Goal: Task Accomplishment & Management: Complete application form

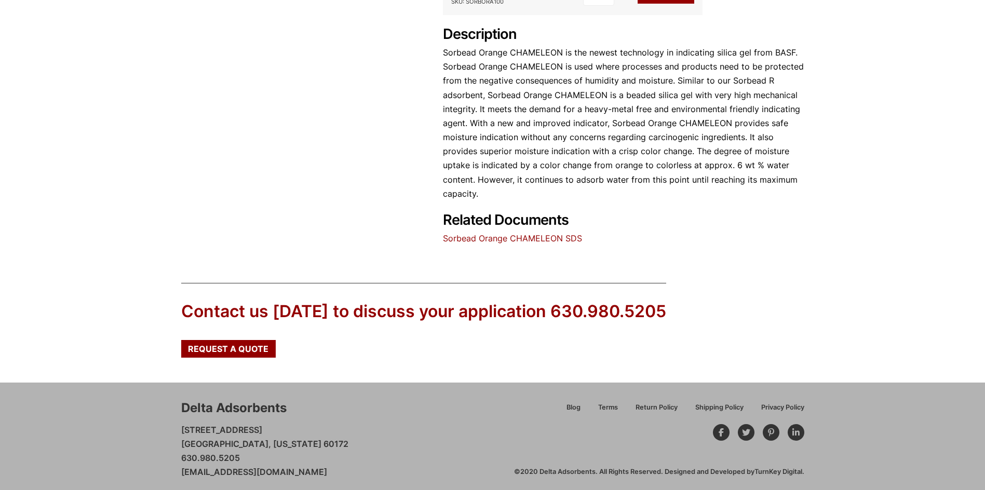
scroll to position [475, 0]
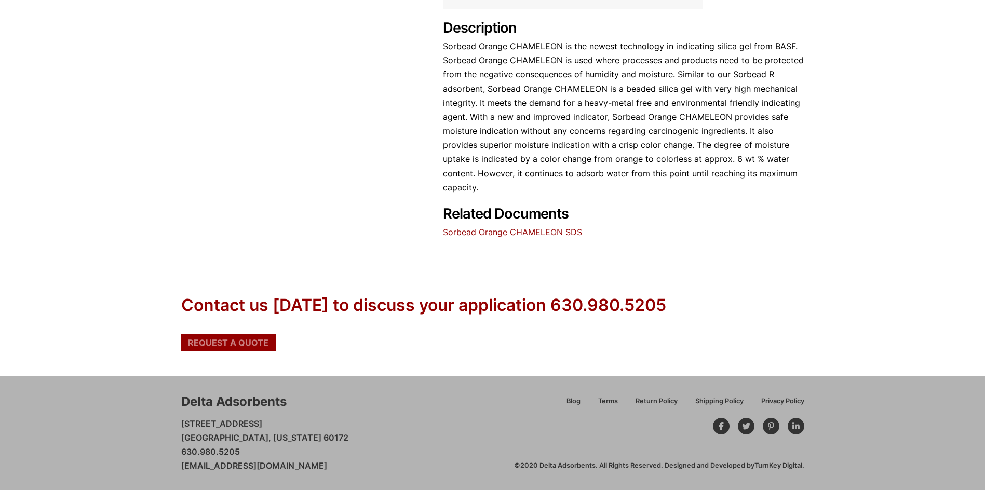
click at [247, 346] on span "Request a Quote" at bounding box center [228, 342] width 80 height 8
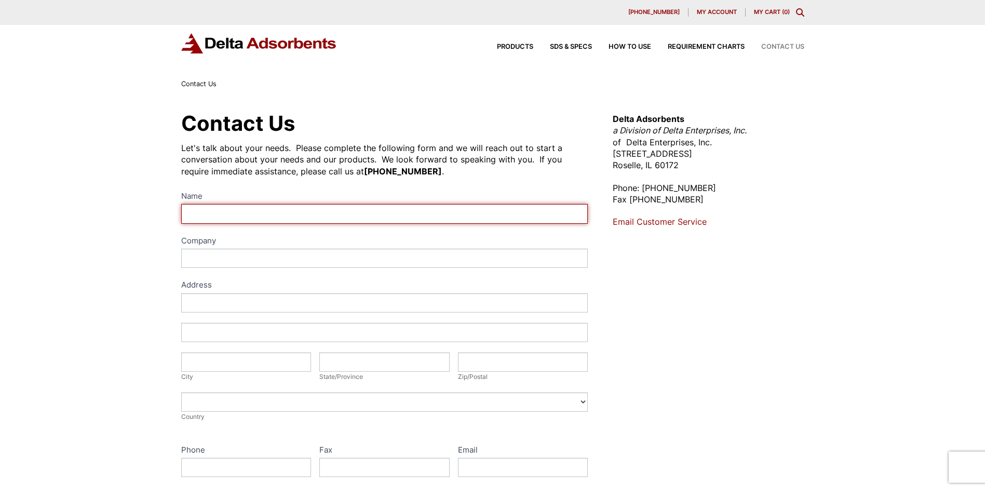
click at [302, 213] on input "Name" at bounding box center [384, 213] width 407 height 19
type input "[PERSON_NAME]"
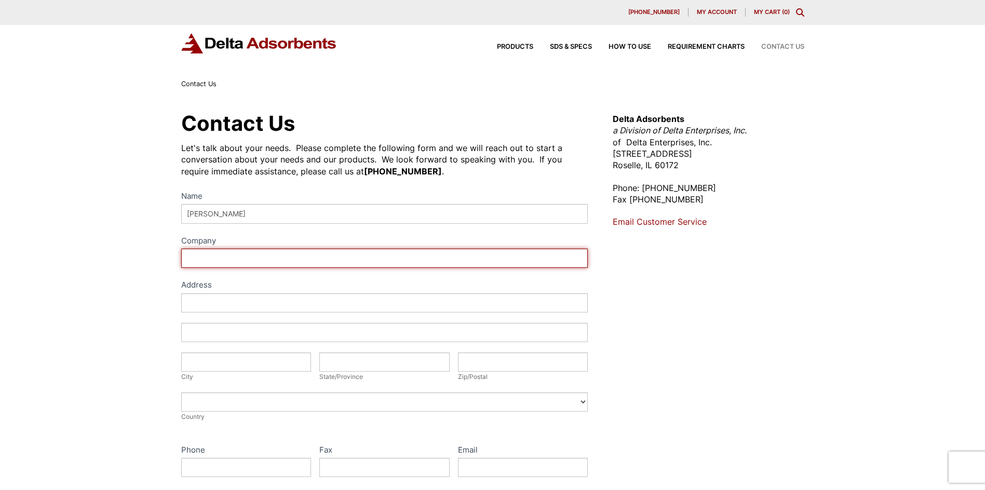
click at [249, 258] on input "Company" at bounding box center [384, 258] width 407 height 19
type input "Tobyhanna Army Depot"
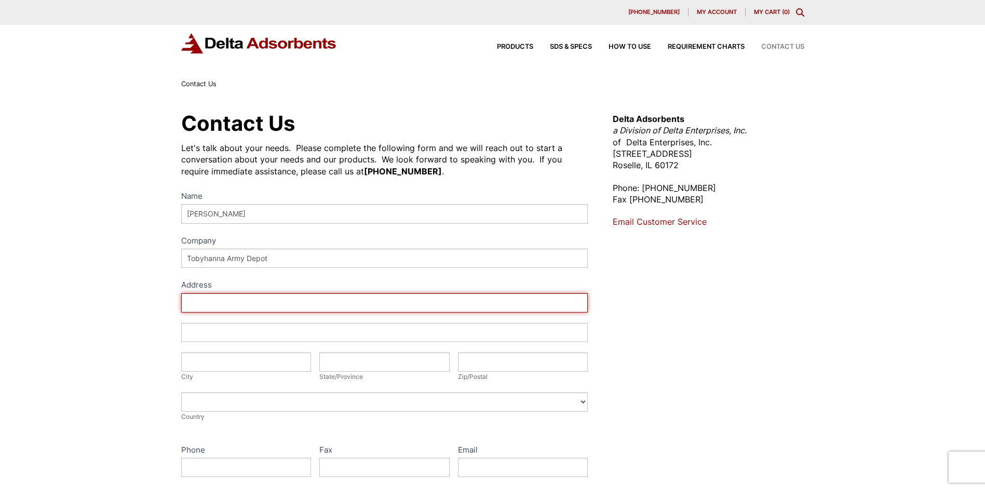
click at [227, 301] on input "Address" at bounding box center [384, 302] width 407 height 19
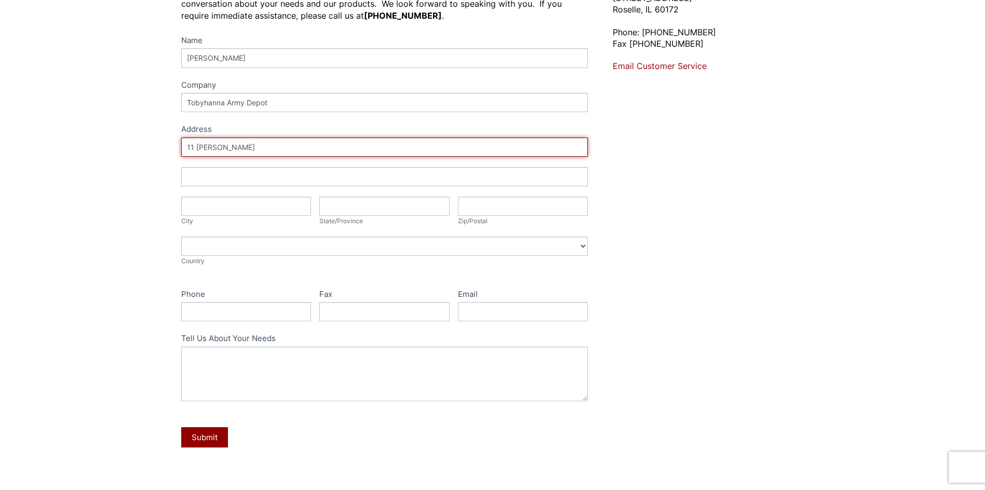
click at [272, 151] on input "11 [PERSON_NAME]" at bounding box center [384, 147] width 407 height 19
type input "[STREET_ADDRESS][PERSON_NAME]"
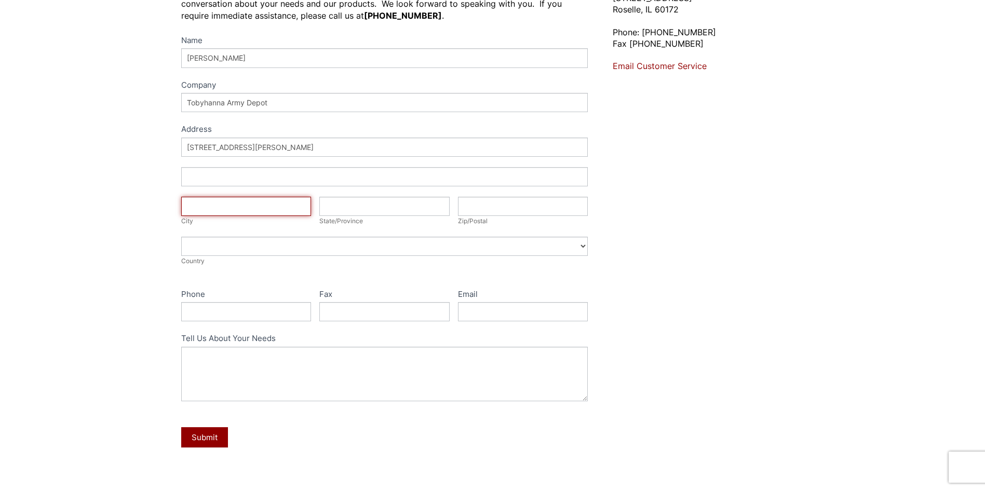
click at [242, 208] on input "City" at bounding box center [246, 206] width 130 height 19
type input "Tobyhanna"
click at [376, 208] on input "State/Province" at bounding box center [384, 206] width 130 height 19
type input "PA"
click at [544, 212] on input "Zip/Postal" at bounding box center [523, 206] width 130 height 19
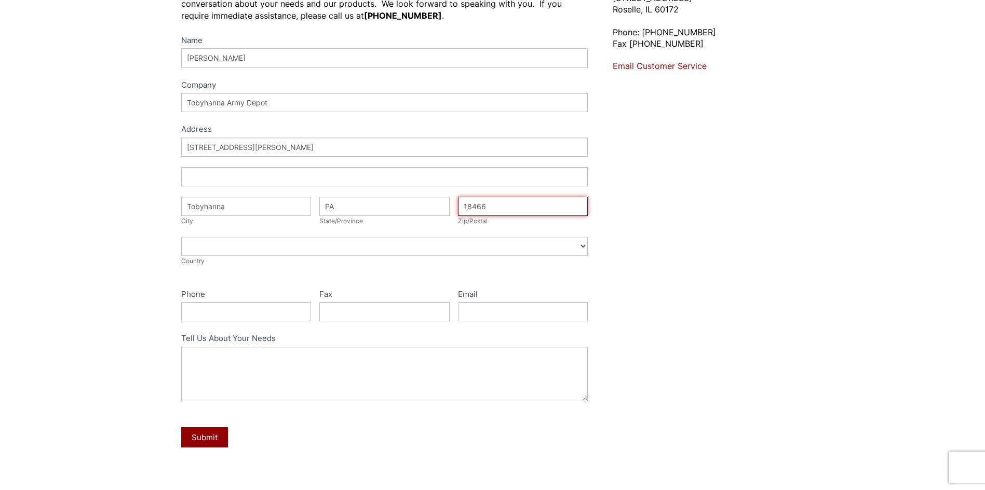
type input "18466"
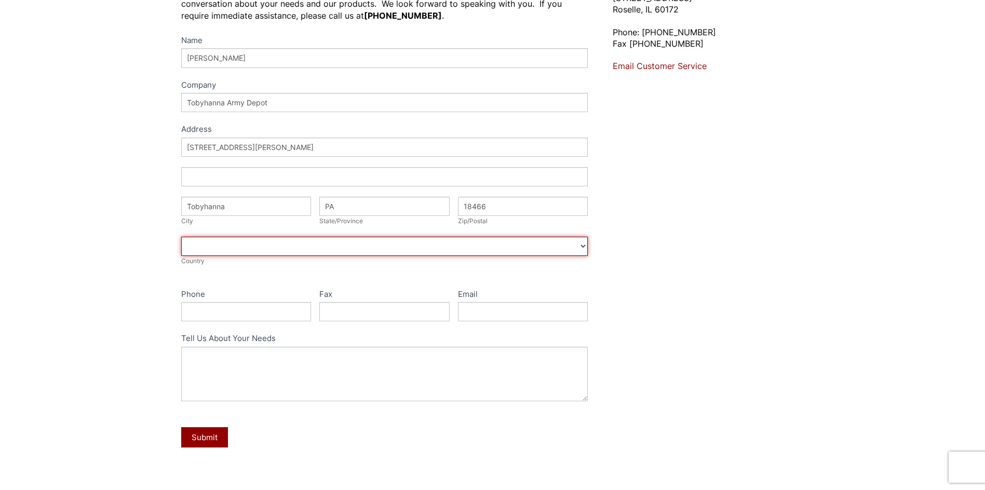
select select "[GEOGRAPHIC_DATA]"
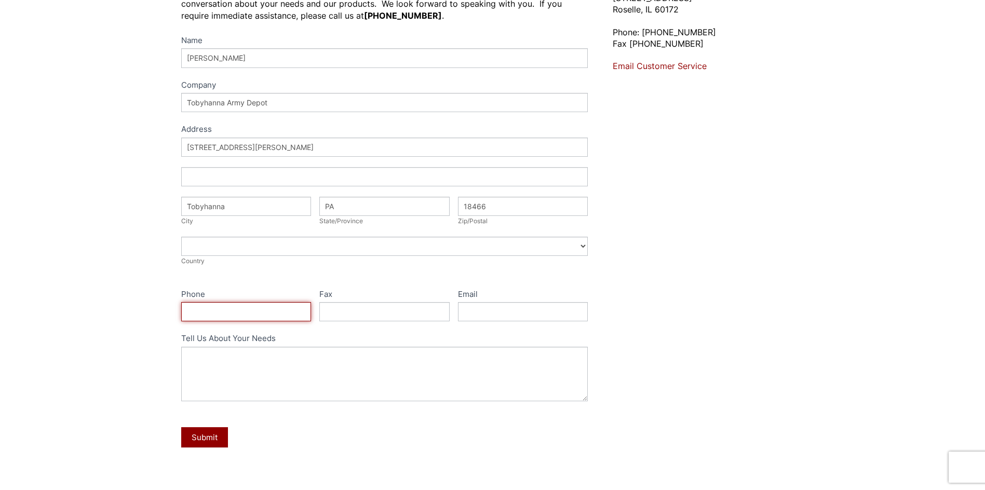
click at [248, 310] on input "Phone" at bounding box center [246, 311] width 130 height 19
type input "570-615-7325"
click at [520, 309] on input "Email" at bounding box center [523, 311] width 130 height 19
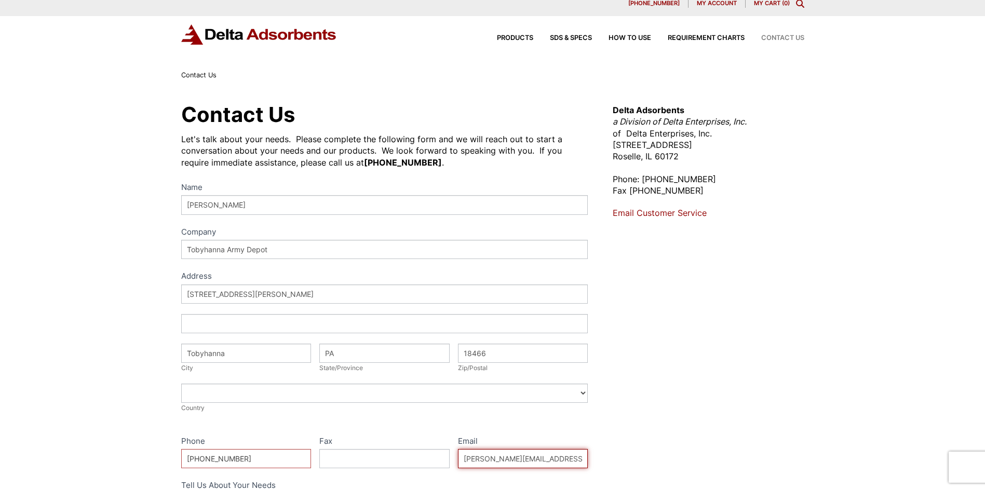
scroll to position [260, 0]
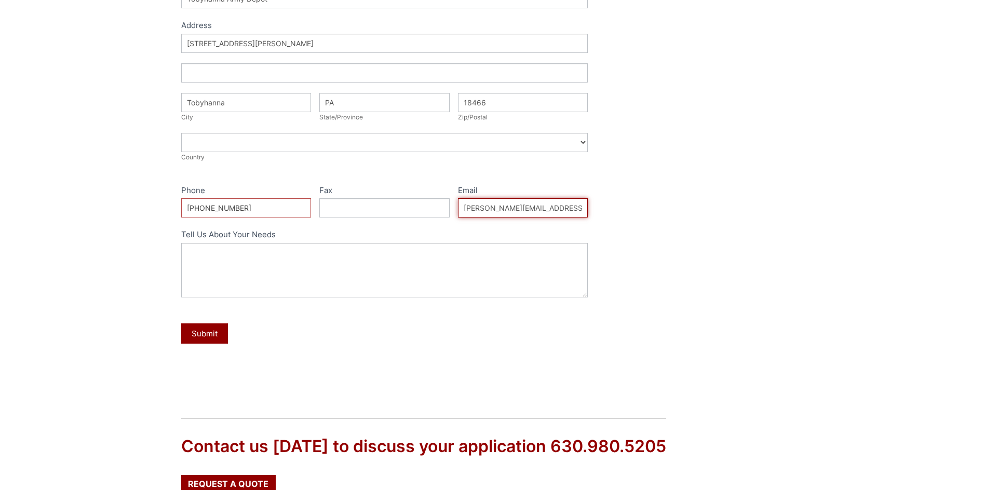
type input "matthew.p.homisak.civ@army.mil"
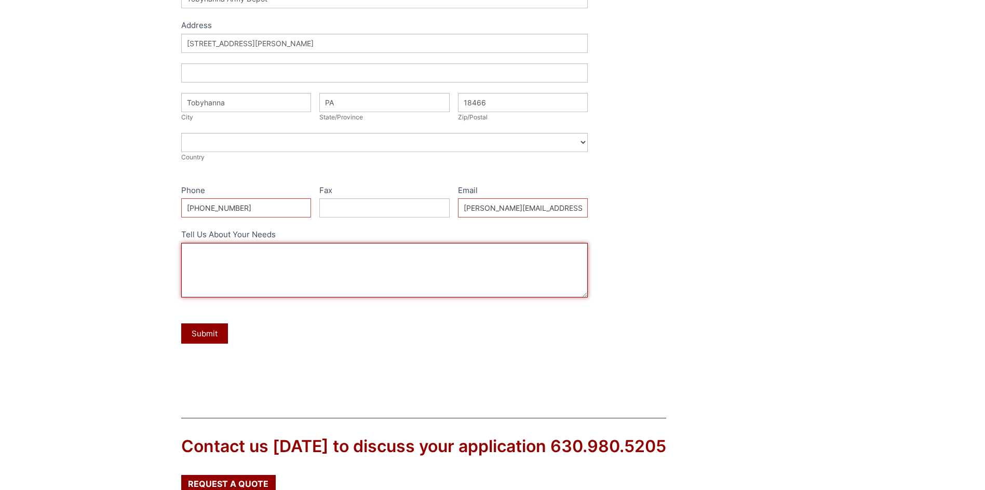
click at [315, 262] on textarea "Tell Us About Your Needs" at bounding box center [384, 270] width 407 height 54
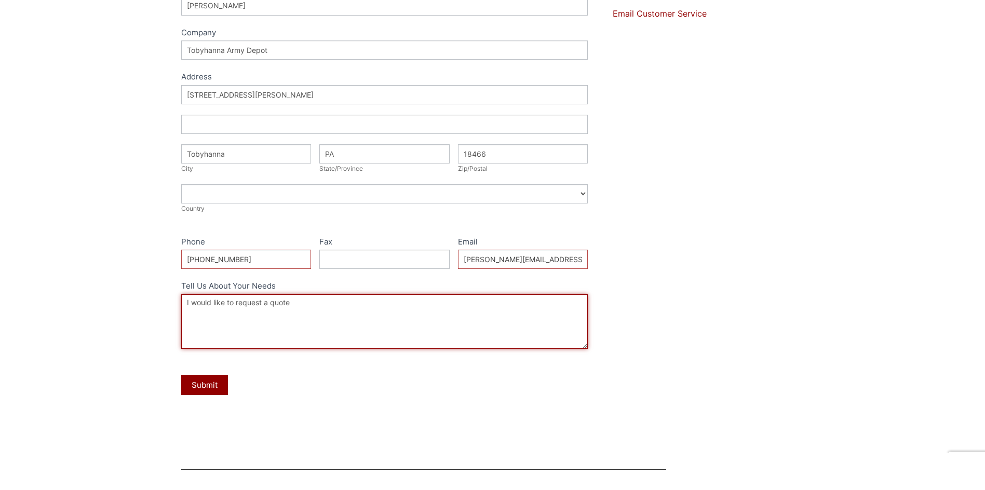
scroll to position [400, 0]
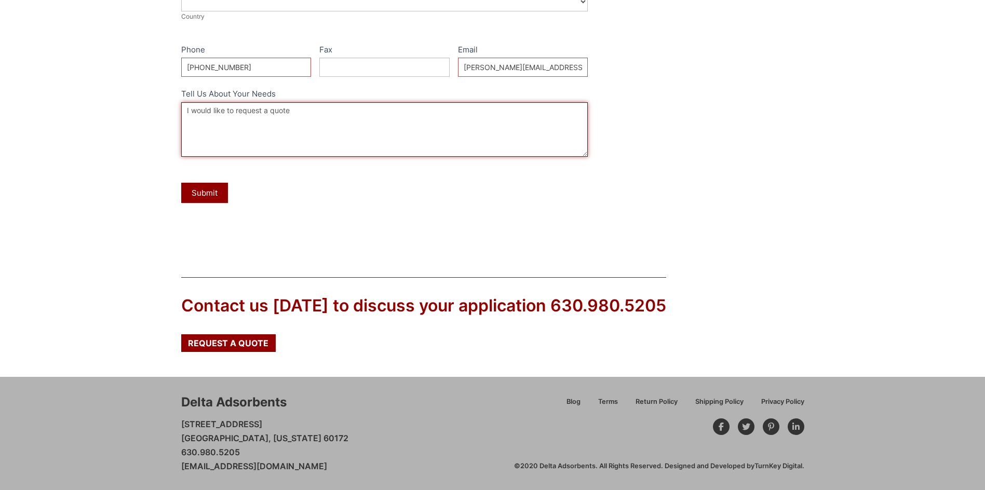
click at [360, 114] on textarea "I would like to request a quote" at bounding box center [384, 129] width 407 height 54
paste textarea "SorbeadORANGE CHAMELEON 2050"
click at [328, 111] on textarea "I would like to request a quote SorbeadORANGE CHAMELEON 2050" at bounding box center [384, 129] width 407 height 54
click at [495, 111] on textarea "I would like to request a quotefor 10lbs of your Sorbead ORANGE CHAMELEON 2050" at bounding box center [384, 129] width 407 height 54
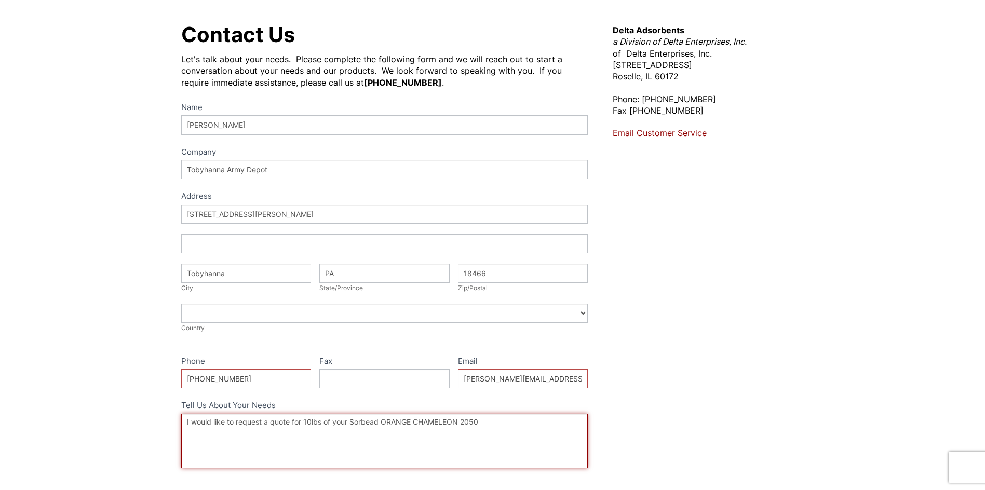
scroll to position [244, 0]
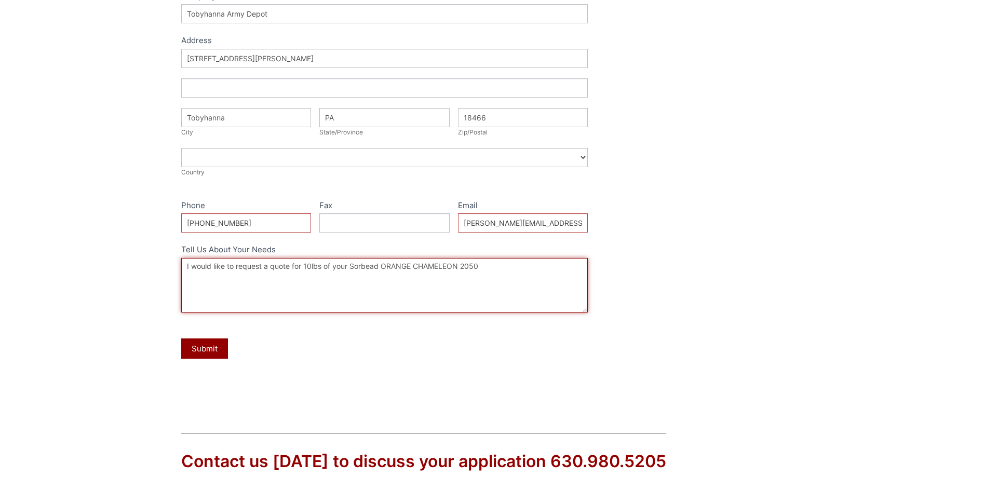
click at [494, 264] on textarea "I would like to request a quote for 10lbs of your Sorbead ORANGE CHAMELEON 2050" at bounding box center [384, 285] width 407 height 54
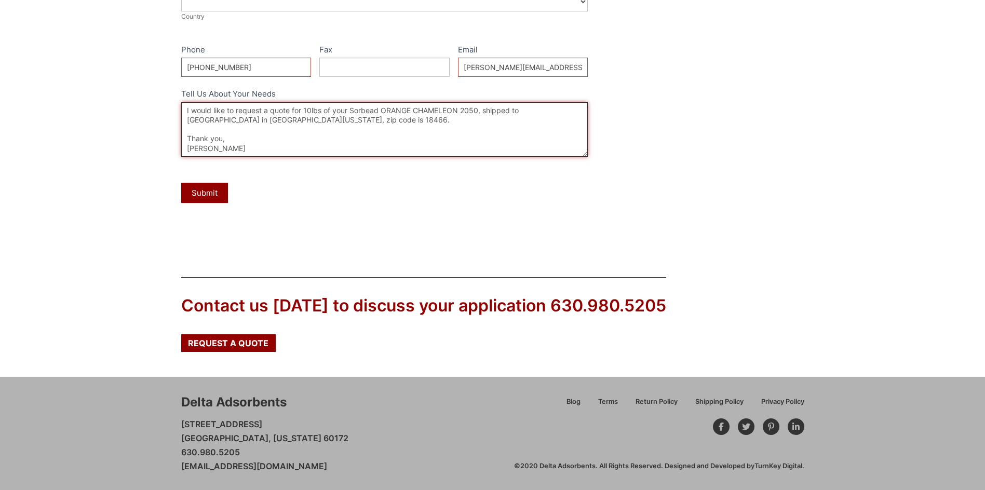
scroll to position [348, 0]
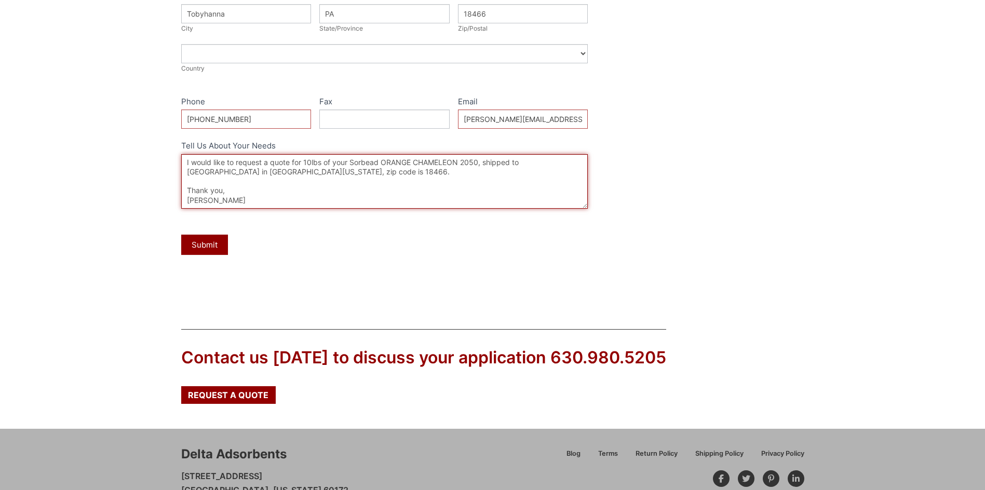
drag, startPoint x: 477, startPoint y: 162, endPoint x: 482, endPoint y: 192, distance: 30.5
click at [479, 162] on textarea "I would like to request a quote for 10lbs of your Sorbead ORANGE CHAMELEON 2050…" at bounding box center [384, 181] width 407 height 54
type textarea "I would like to request a quote for 10lbs of your Sorbead ORANGE CHAMELEON 2050…"
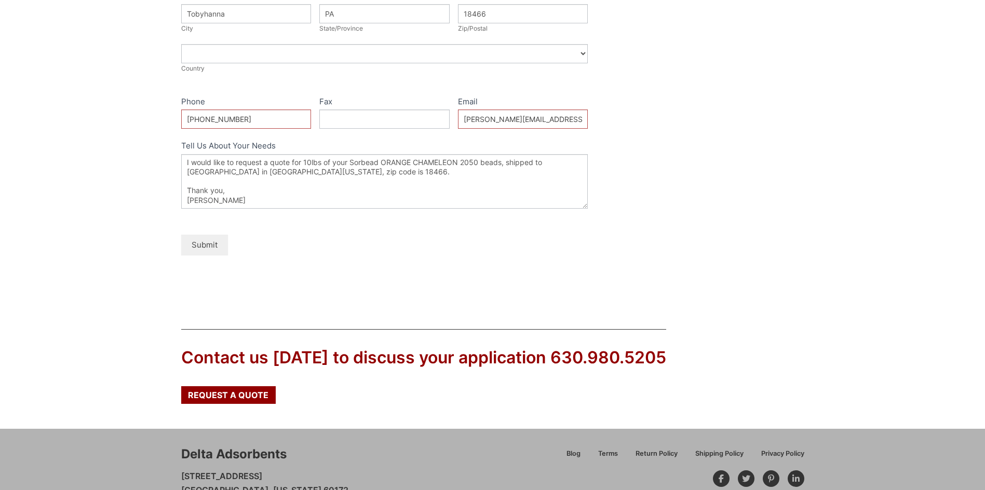
click at [211, 245] on button "Submit" at bounding box center [204, 245] width 47 height 20
